Goal: Task Accomplishment & Management: Manage account settings

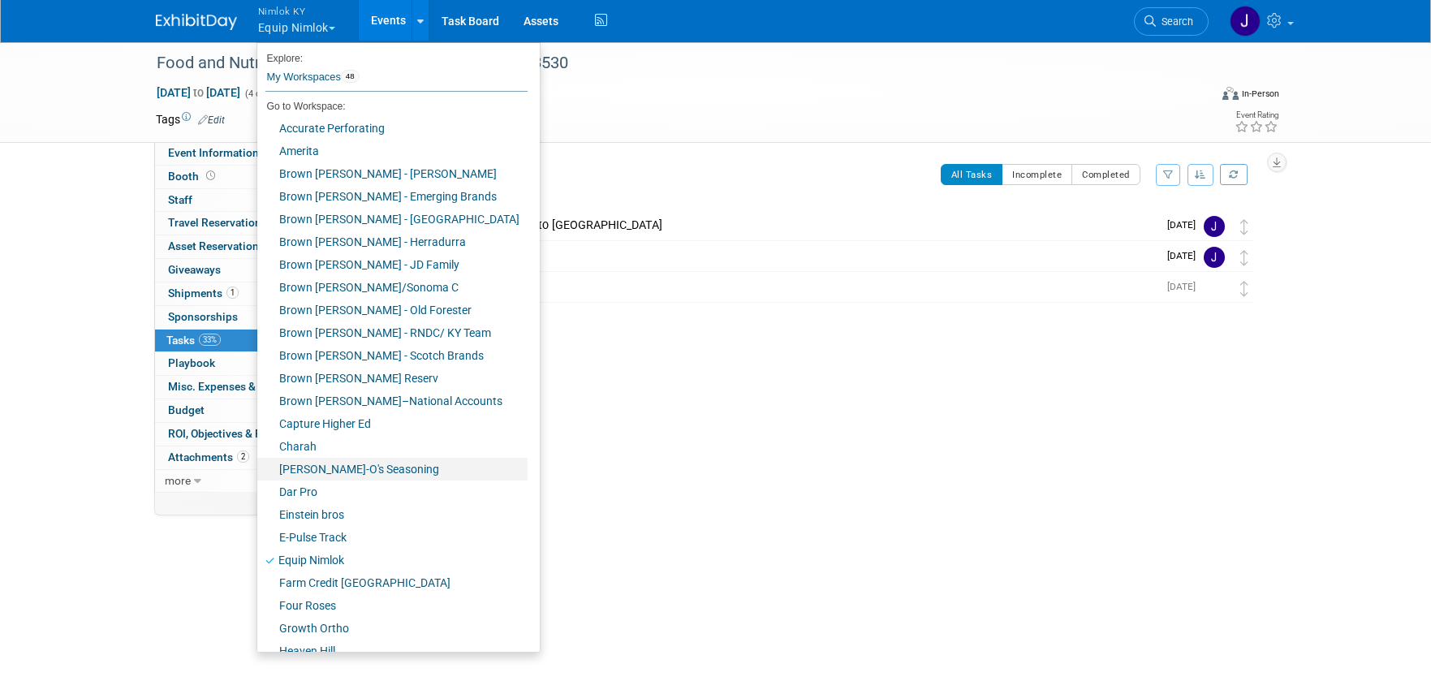
scroll to position [3, 0]
click at [366, 574] on link "Farm Credit [GEOGRAPHIC_DATA]" at bounding box center [392, 579] width 270 height 23
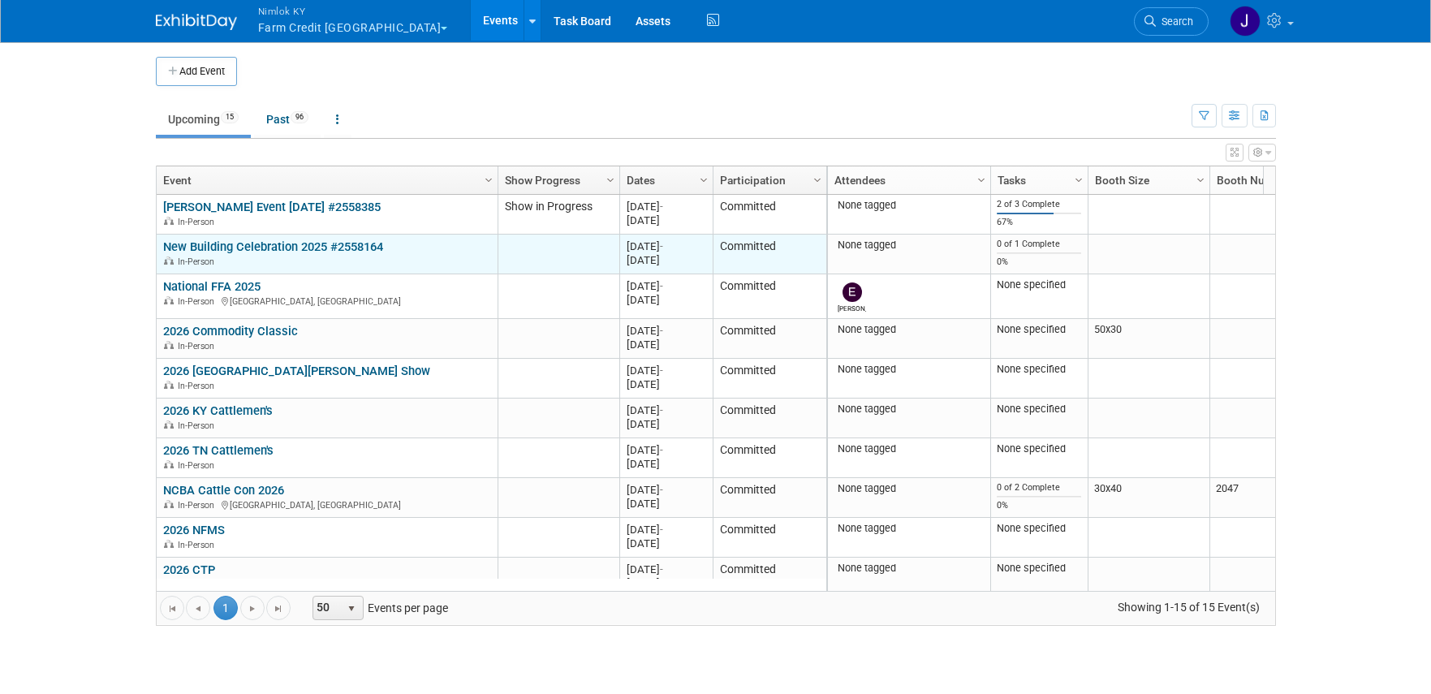
click at [265, 250] on link "New Building Celebration 2025 #2558164" at bounding box center [273, 246] width 220 height 15
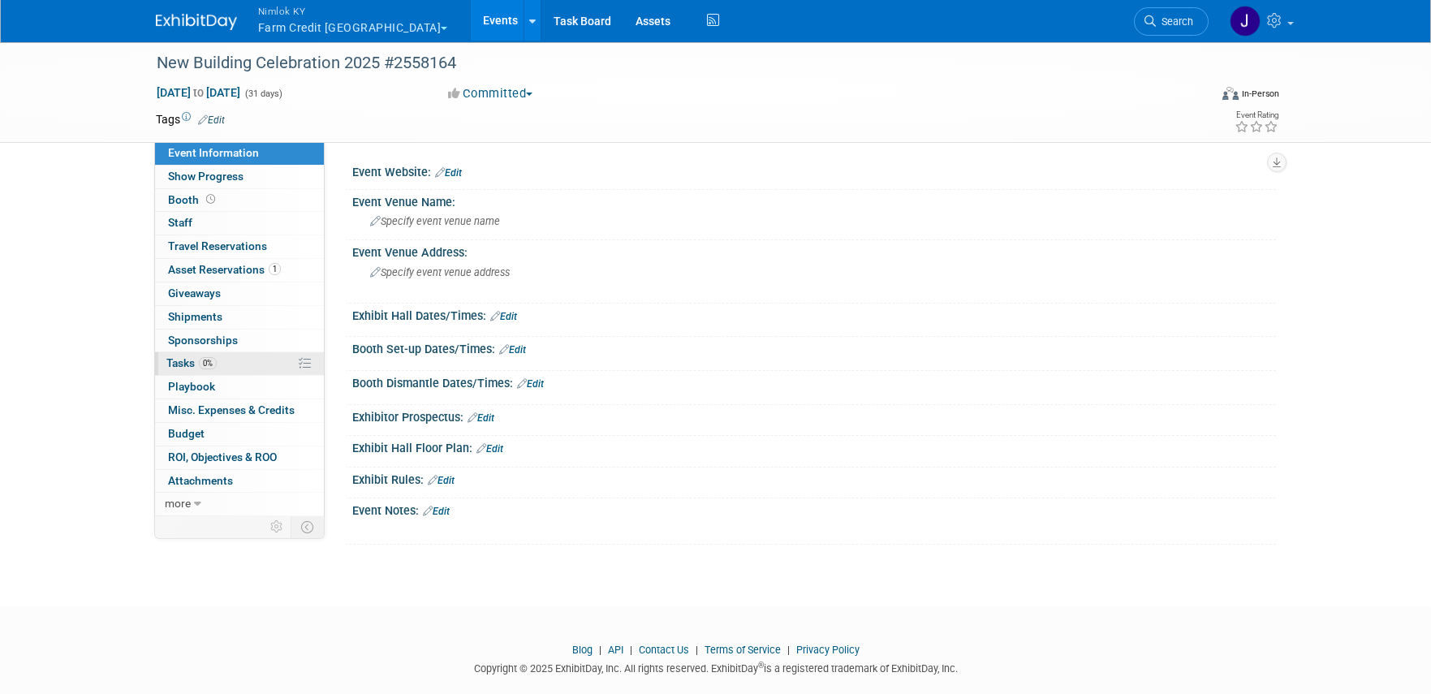
click at [244, 370] on link "0% Tasks 0%" at bounding box center [239, 363] width 169 height 23
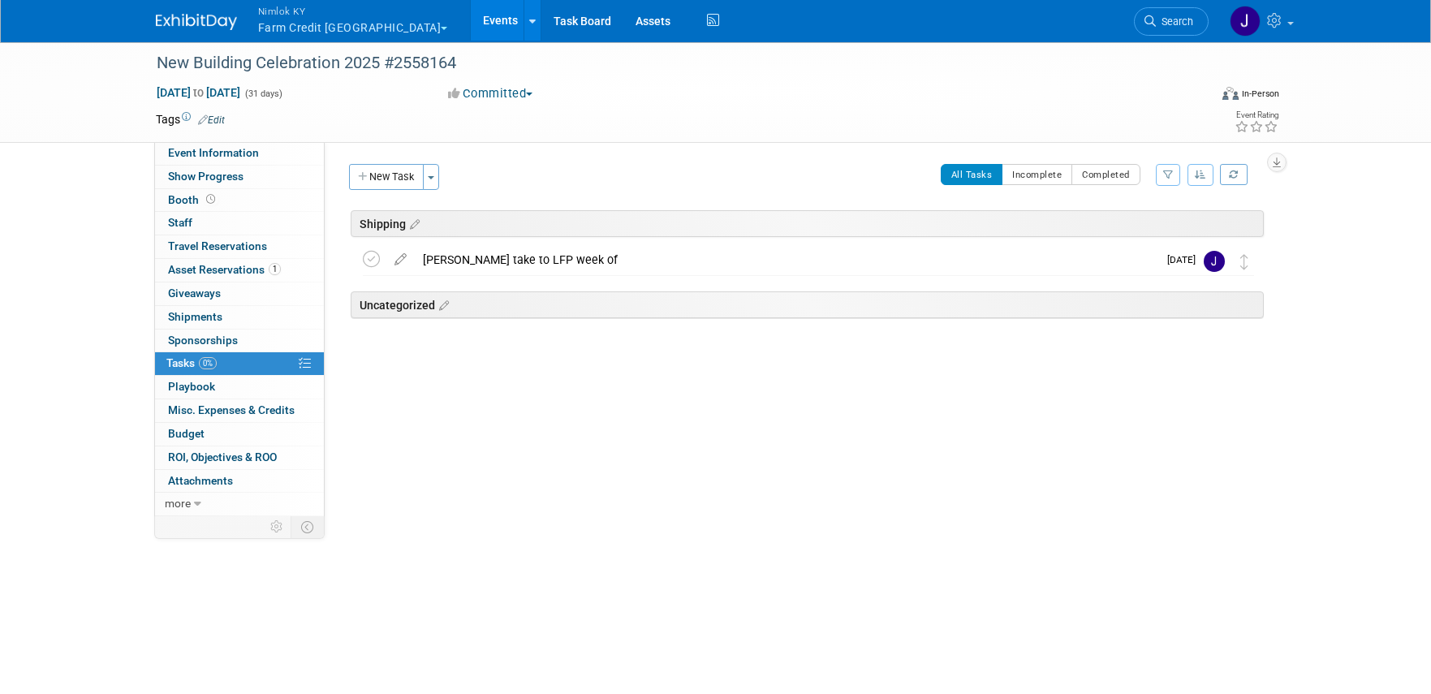
click at [395, 258] on icon at bounding box center [400, 256] width 28 height 20
select select "8"
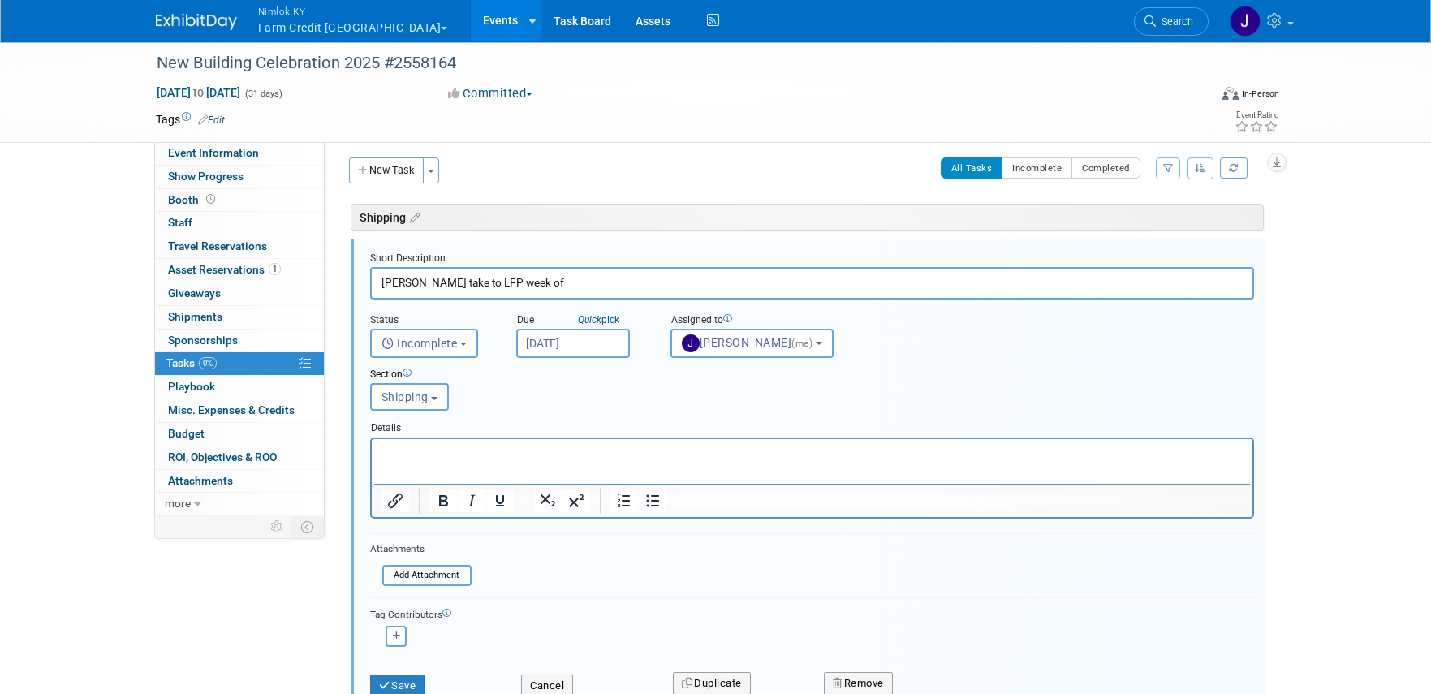
scroll to position [8, 0]
click at [575, 345] on input "Sep 26, 2025" at bounding box center [573, 341] width 114 height 29
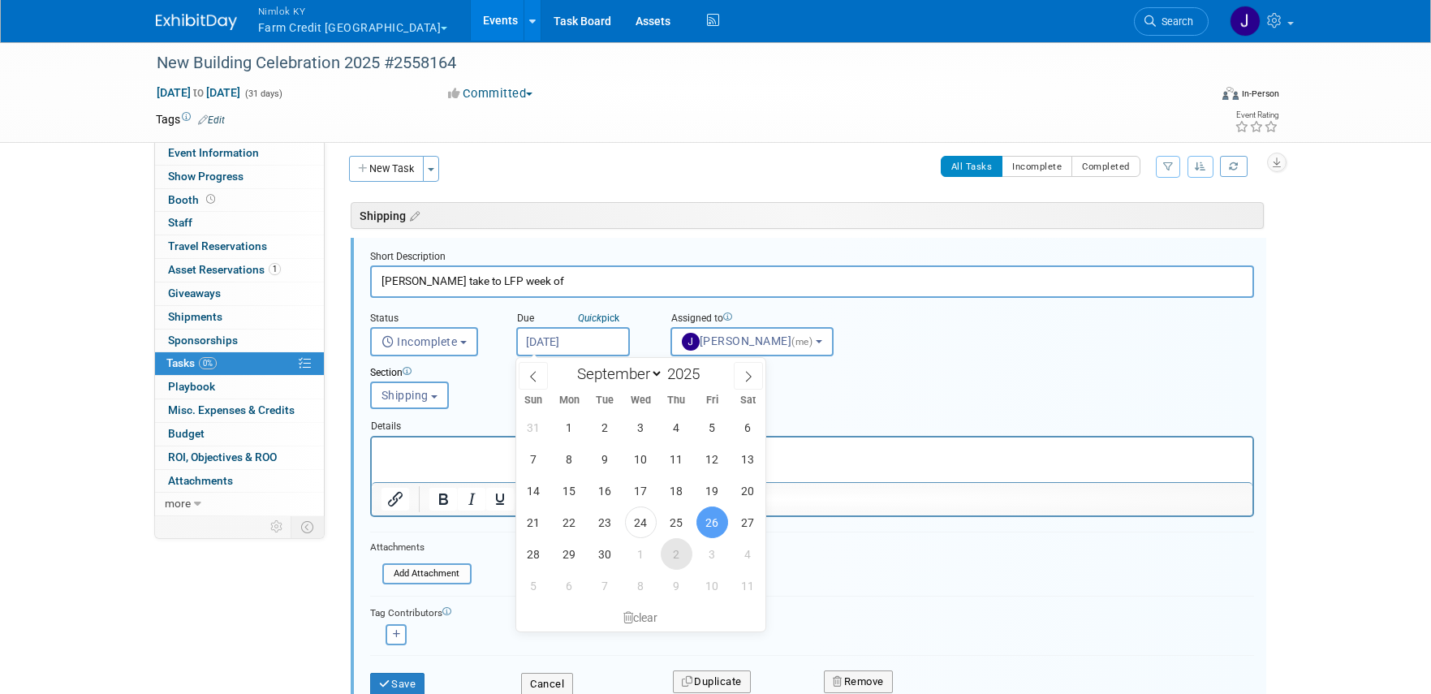
click at [678, 559] on span "2" at bounding box center [677, 554] width 32 height 32
type input "Oct 2, 2025"
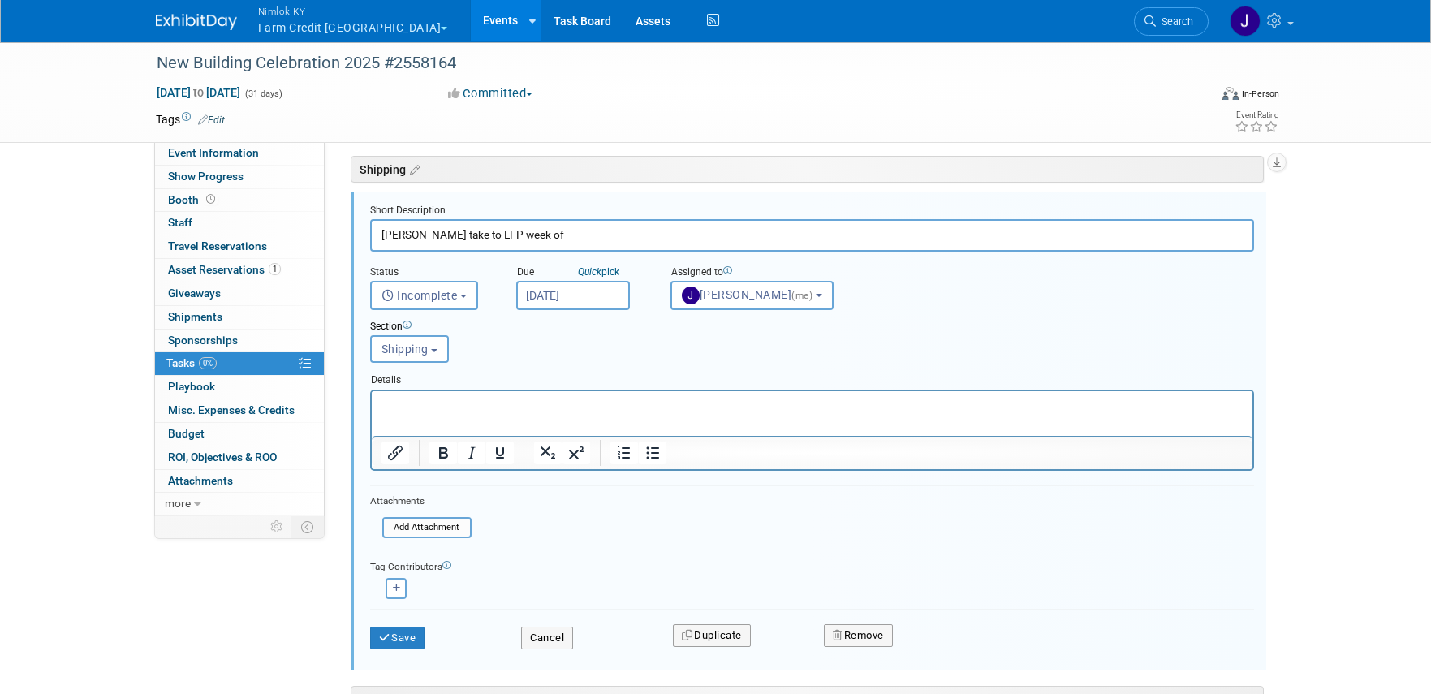
scroll to position [56, 0]
click at [415, 636] on button "Save" at bounding box center [397, 636] width 55 height 23
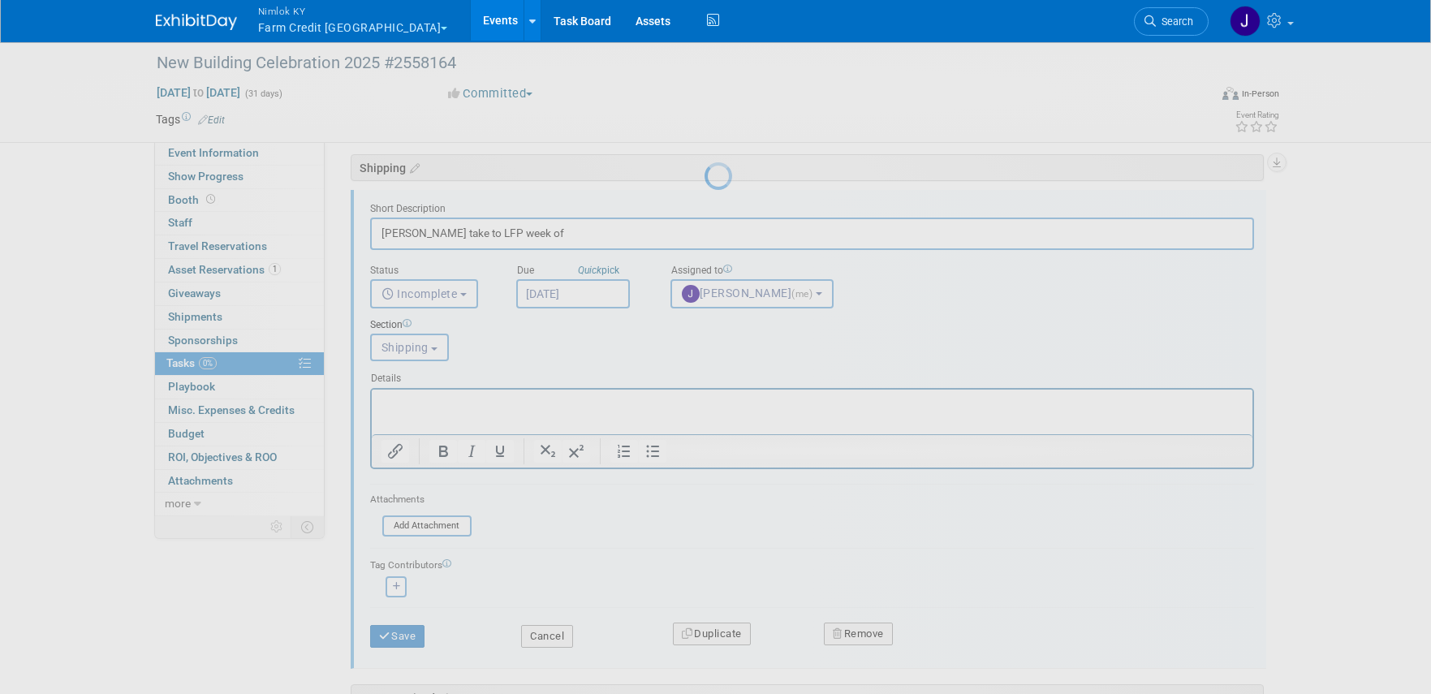
scroll to position [0, 0]
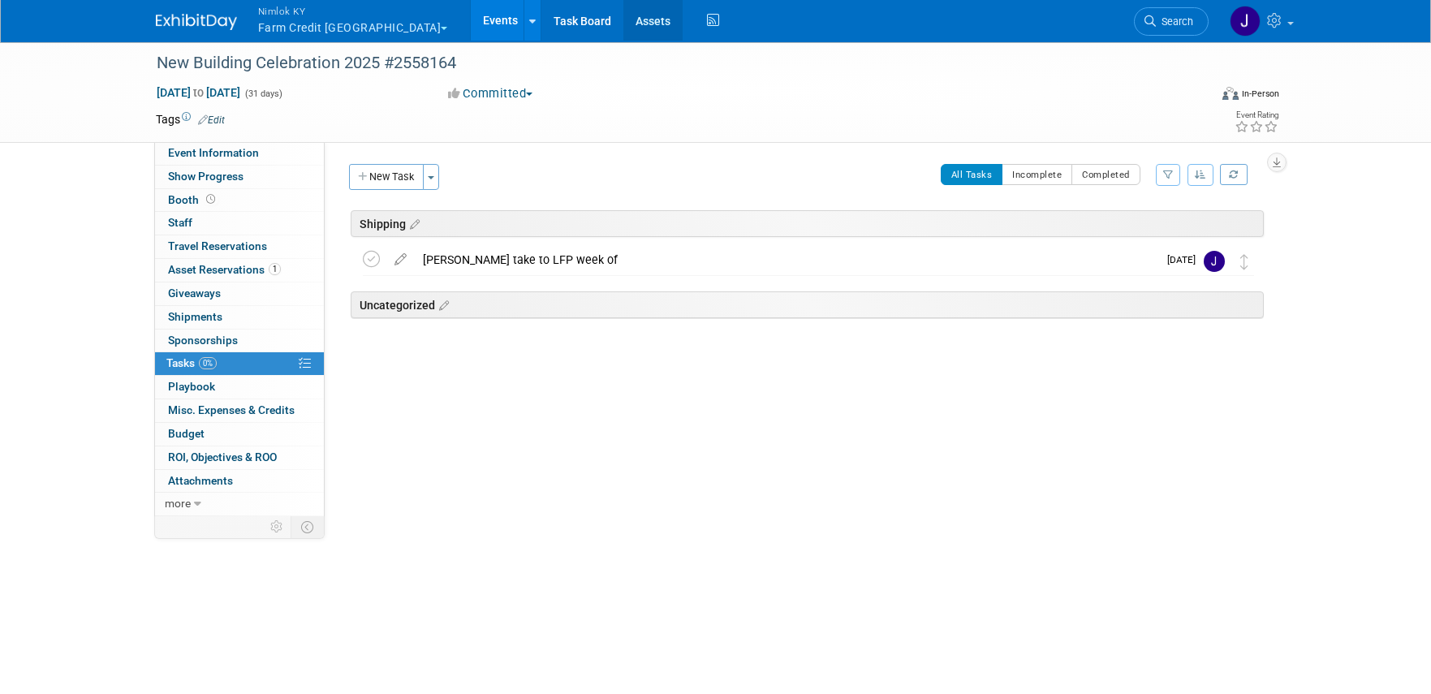
click at [623, 28] on link "Assets" at bounding box center [652, 20] width 59 height 41
